Goal: Task Accomplishment & Management: Use online tool/utility

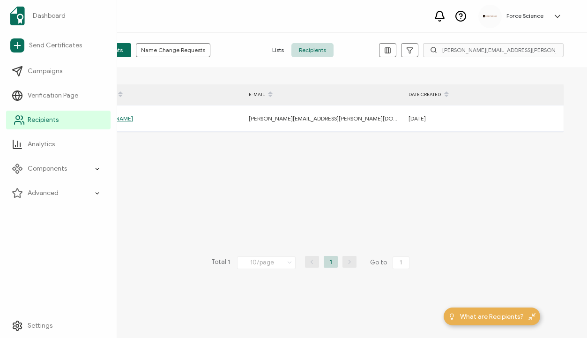
click at [39, 118] on span "Recipients" at bounding box center [43, 119] width 31 height 9
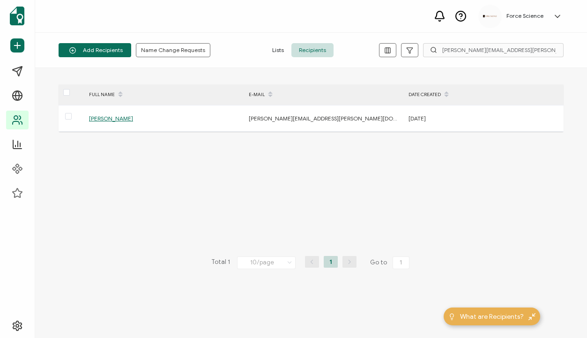
click at [433, 50] on icon at bounding box center [433, 49] width 7 height 7
click at [451, 50] on input "[PERSON_NAME][EMAIL_ADDRESS][PERSON_NAME][DOMAIN_NAME]" at bounding box center [493, 50] width 140 height 14
paste input "[PERSON_NAME].[PERSON_NAME]"
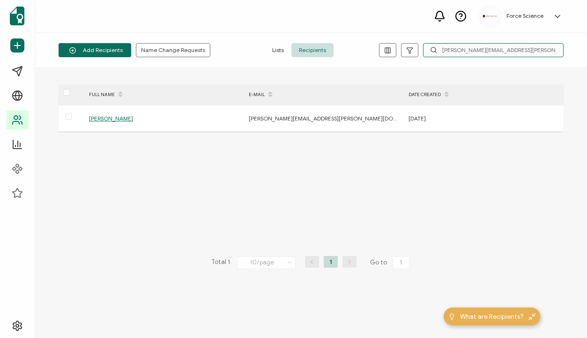
type input "[PERSON_NAME][EMAIL_ADDRESS][PERSON_NAME][DOMAIN_NAME]"
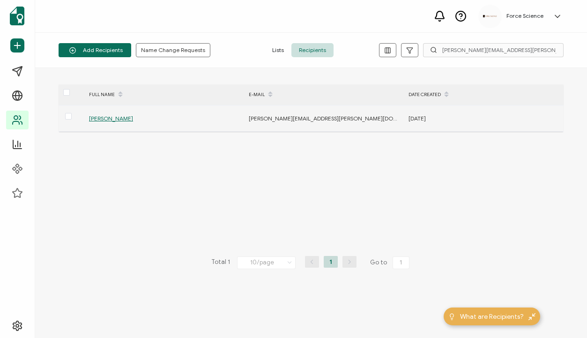
click at [125, 113] on div "[PERSON_NAME]" at bounding box center [163, 118] width 159 height 11
click at [111, 121] on span "[PERSON_NAME]" at bounding box center [111, 118] width 44 height 7
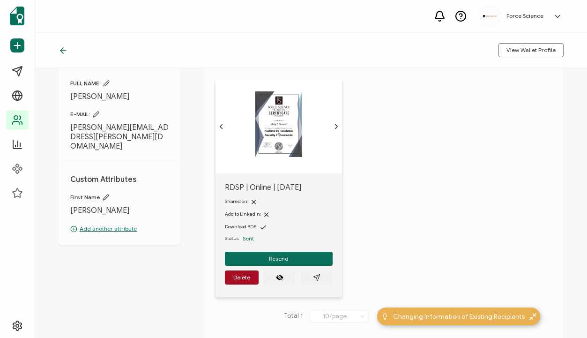
scroll to position [44, 0]
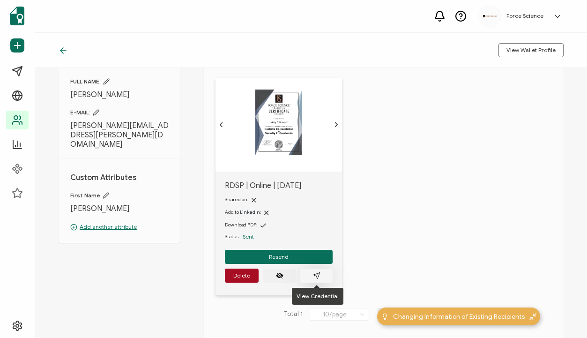
click at [314, 278] on icon "paper plane outline" at bounding box center [316, 275] width 7 height 7
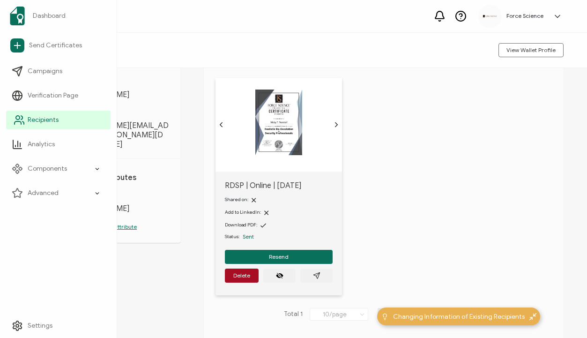
click at [37, 121] on span "Recipients" at bounding box center [43, 119] width 31 height 9
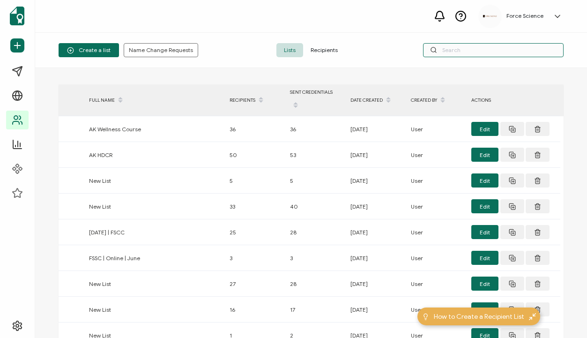
click at [462, 51] on input "text" at bounding box center [493, 50] width 140 height 14
click at [319, 48] on span "Recipients" at bounding box center [324, 50] width 42 height 14
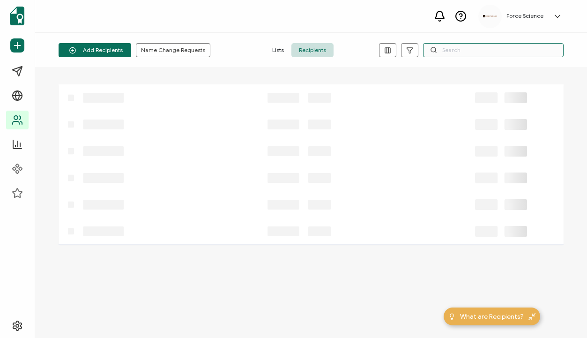
click at [458, 52] on input "text" at bounding box center [493, 50] width 140 height 14
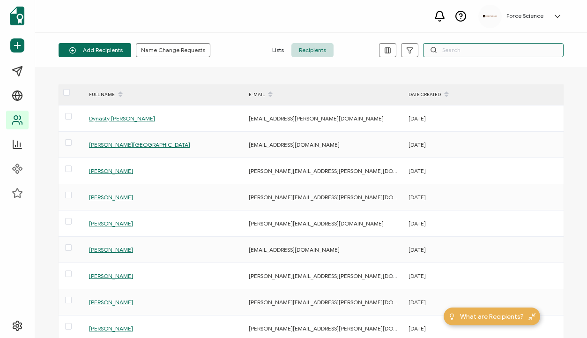
paste input "[PERSON_NAME][EMAIL_ADDRESS][DOMAIN_NAME]"
type input "[PERSON_NAME][EMAIL_ADDRESS][DOMAIN_NAME]"
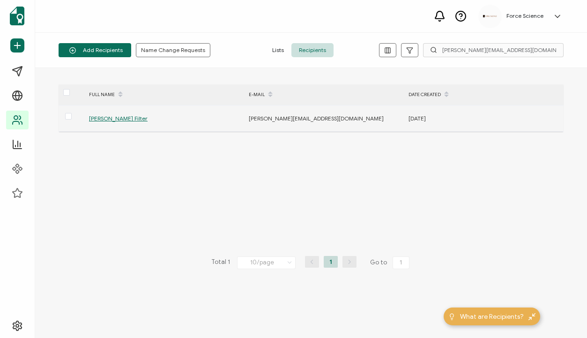
click at [118, 114] on div "[PERSON_NAME] Filter" at bounding box center [163, 118] width 159 height 11
click at [124, 121] on span "[PERSON_NAME] Filter" at bounding box center [118, 118] width 59 height 7
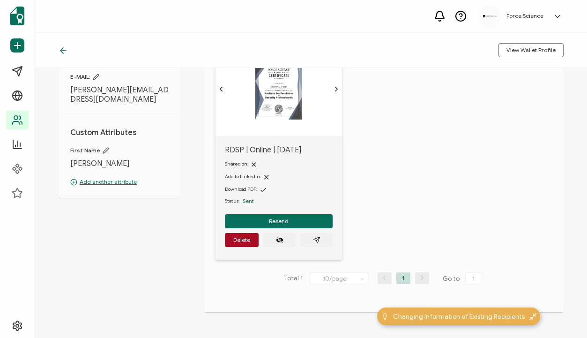
scroll to position [81, 0]
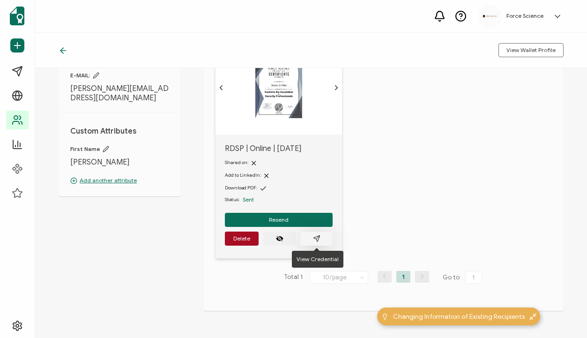
click at [319, 236] on icon "paper plane outline" at bounding box center [316, 238] width 6 height 6
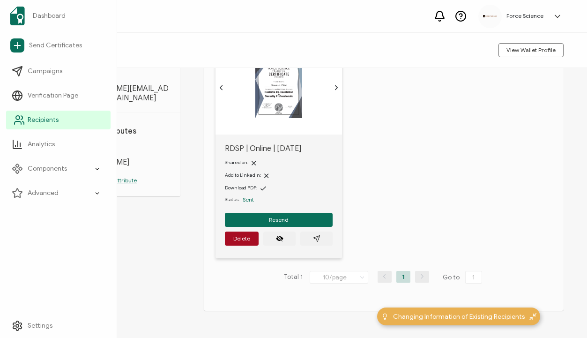
click at [41, 122] on span "Recipients" at bounding box center [43, 119] width 31 height 9
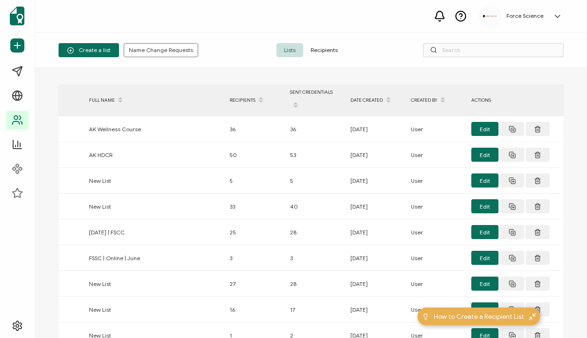
click at [329, 51] on span "Recipients" at bounding box center [324, 50] width 42 height 14
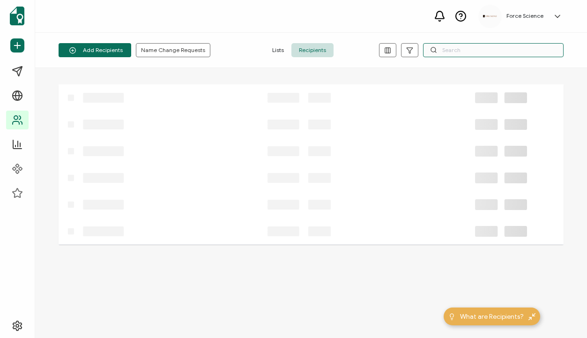
click at [478, 52] on input "text" at bounding box center [493, 50] width 140 height 14
paste input "[PERSON_NAME][EMAIL_ADDRESS][DOMAIN_NAME]"
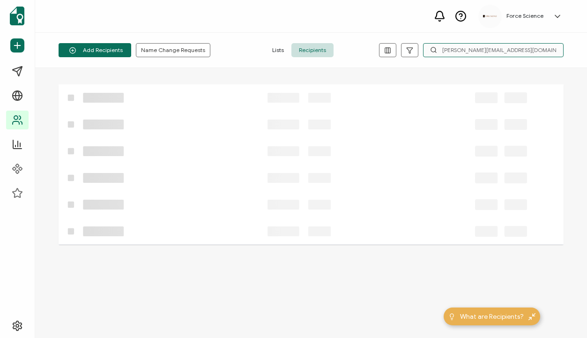
type input "[PERSON_NAME][EMAIL_ADDRESS][DOMAIN_NAME]"
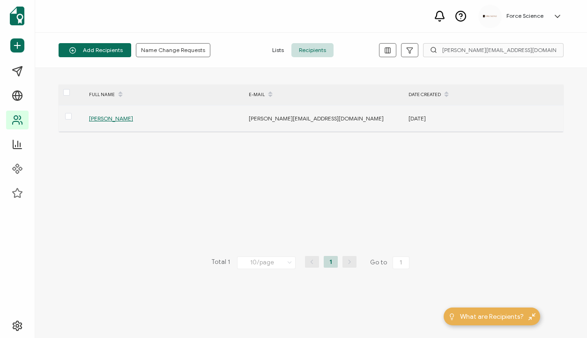
click at [126, 118] on span "[PERSON_NAME]" at bounding box center [111, 118] width 44 height 7
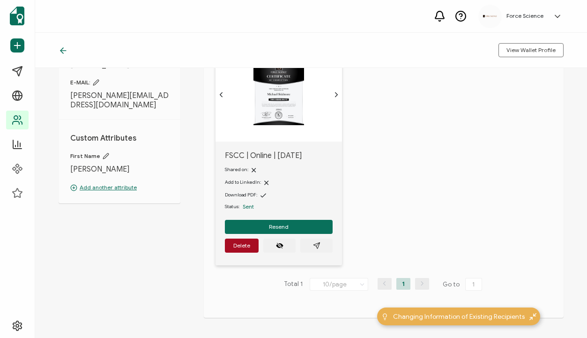
scroll to position [74, 0]
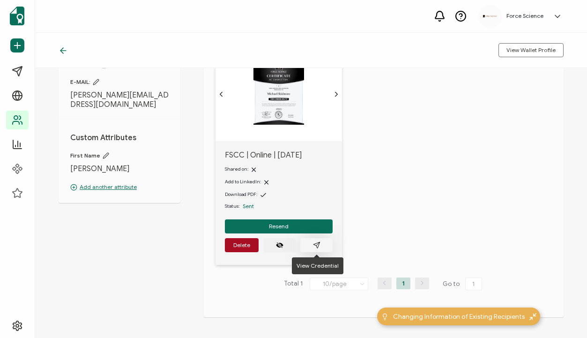
click at [320, 244] on button "button" at bounding box center [316, 245] width 32 height 14
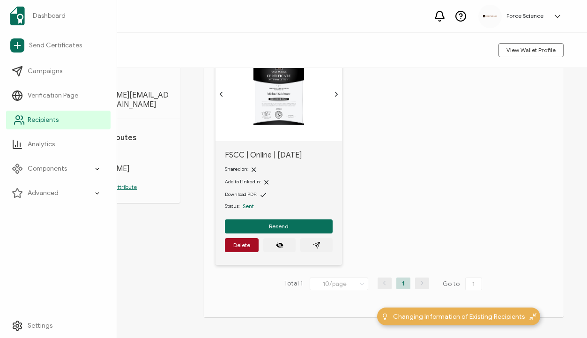
click at [86, 118] on link "Recipients" at bounding box center [58, 120] width 104 height 19
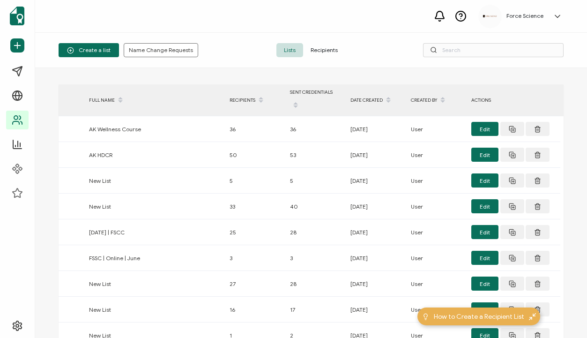
click at [318, 48] on span "Recipients" at bounding box center [324, 50] width 42 height 14
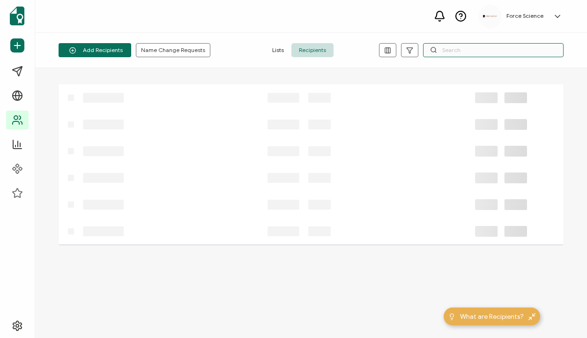
click at [473, 57] on input "text" at bounding box center [493, 50] width 140 height 14
paste input "[EMAIL_ADDRESS][DOMAIN_NAME]"
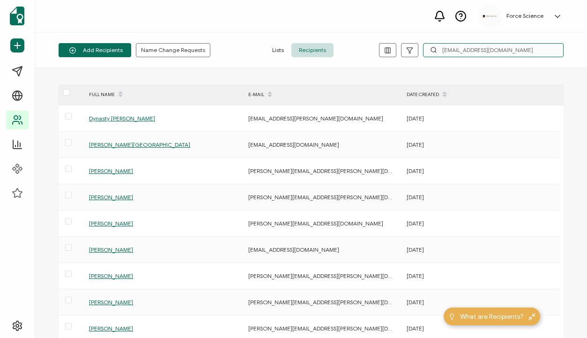
type input "[EMAIL_ADDRESS][DOMAIN_NAME]"
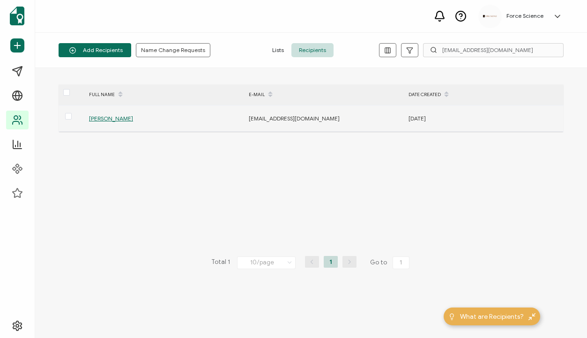
click at [132, 121] on span "[PERSON_NAME]" at bounding box center [111, 118] width 44 height 7
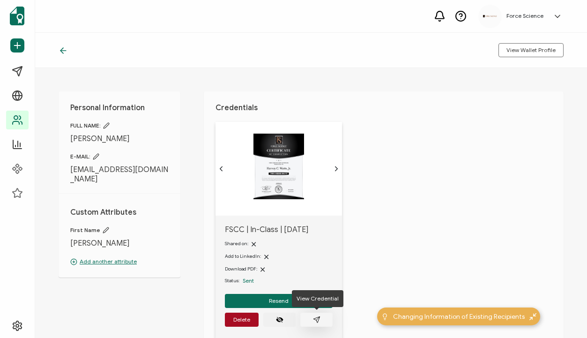
click at [318, 319] on icon "paper plane outline" at bounding box center [316, 319] width 7 height 7
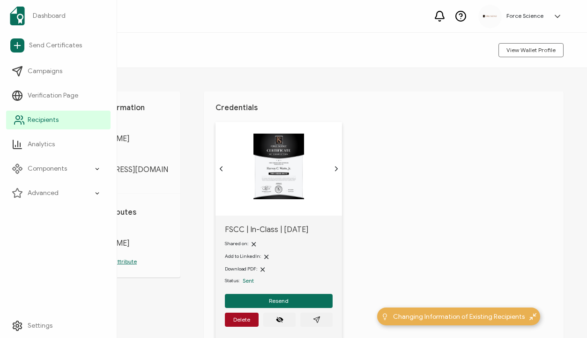
click at [34, 120] on span "Recipients" at bounding box center [43, 119] width 31 height 9
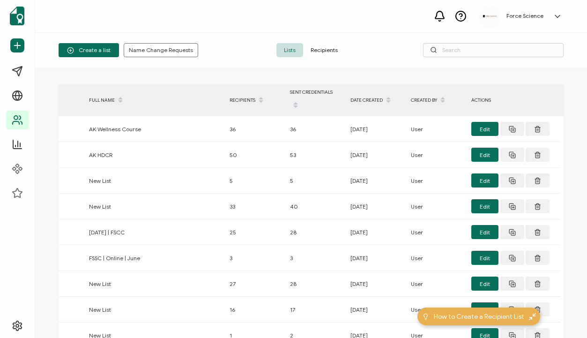
click at [323, 44] on span "Recipients" at bounding box center [324, 50] width 42 height 14
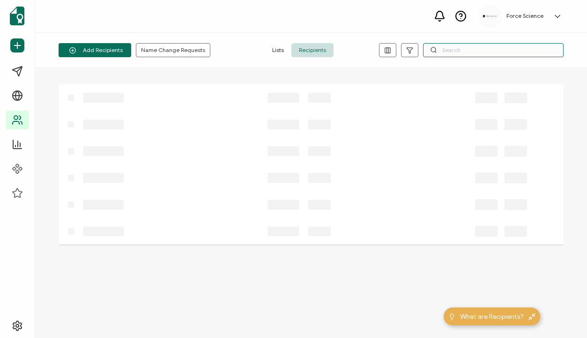
click at [452, 52] on input "text" at bounding box center [493, 50] width 140 height 14
paste input "[PERSON_NAME][EMAIL_ADDRESS][DOMAIN_NAME]"
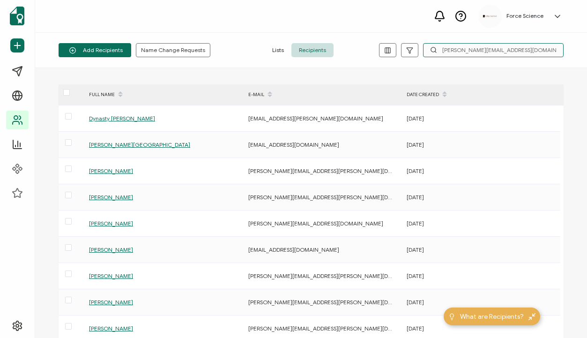
type input "[PERSON_NAME][EMAIL_ADDRESS][DOMAIN_NAME]"
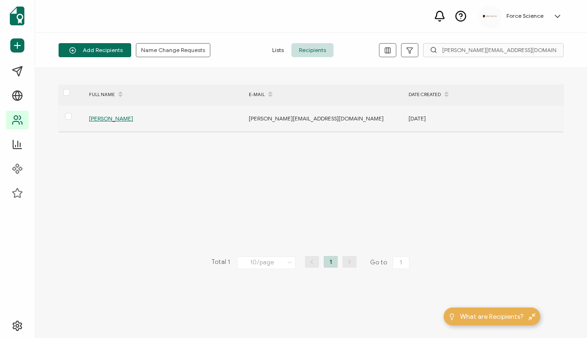
click at [108, 118] on span "[PERSON_NAME]" at bounding box center [111, 118] width 44 height 7
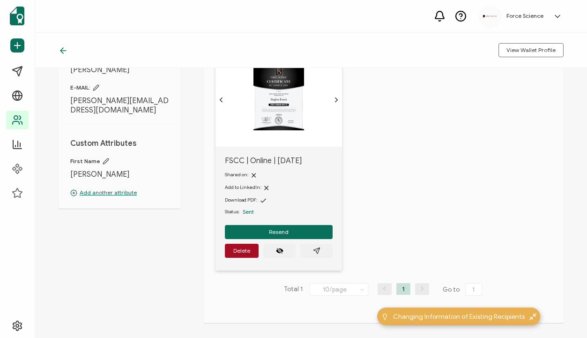
scroll to position [68, 0]
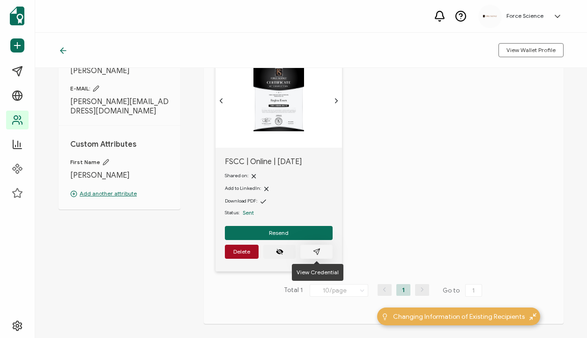
click at [317, 253] on icon "paper plane outline" at bounding box center [316, 251] width 6 height 6
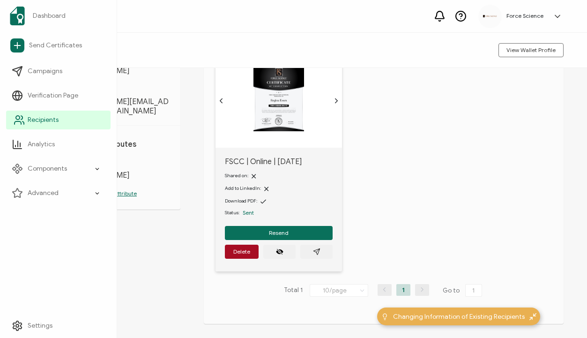
click at [22, 122] on icon at bounding box center [19, 119] width 11 height 11
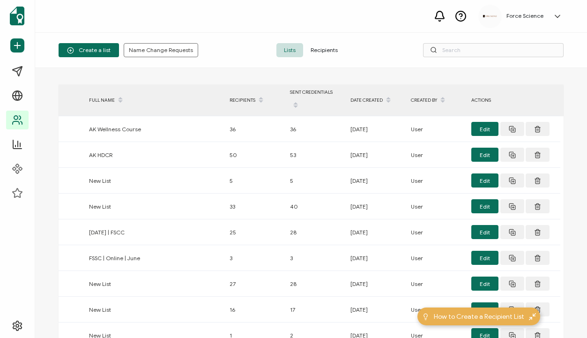
click at [329, 49] on span "Recipients" at bounding box center [324, 50] width 42 height 14
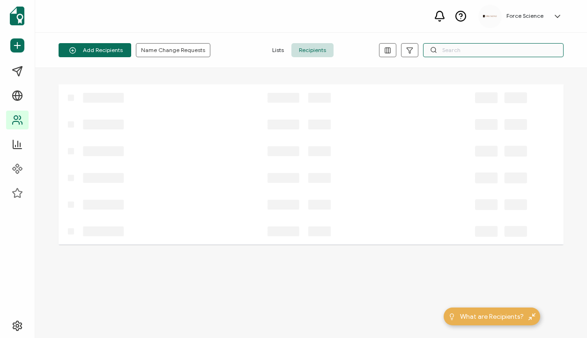
click at [475, 55] on input "text" at bounding box center [493, 50] width 140 height 14
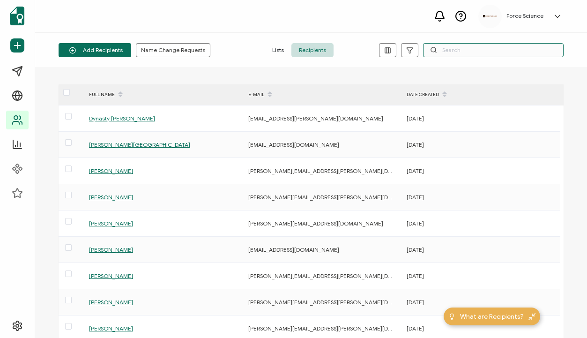
paste input "[PERSON_NAME][EMAIL_ADDRESS][PERSON_NAME][DOMAIN_NAME]"
type input "[PERSON_NAME][EMAIL_ADDRESS][PERSON_NAME][DOMAIN_NAME]"
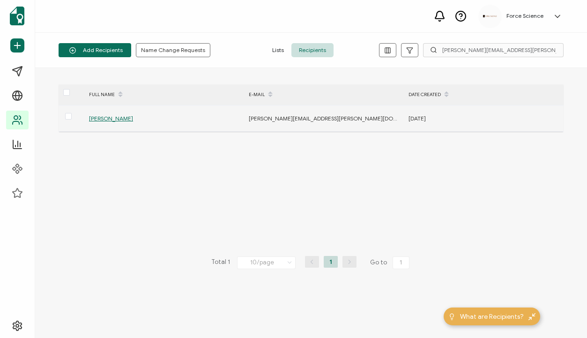
click at [111, 116] on span "[PERSON_NAME]" at bounding box center [111, 118] width 44 height 7
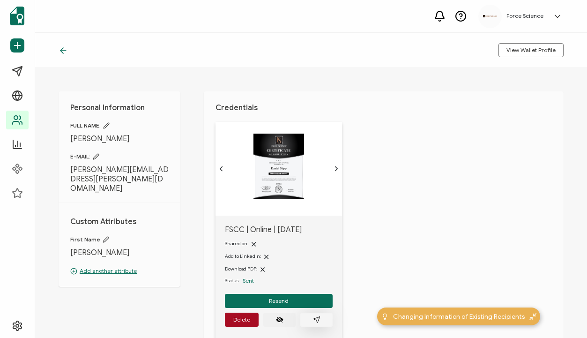
click at [318, 321] on icon "paper plane outline" at bounding box center [316, 319] width 7 height 7
